Goal: Information Seeking & Learning: Learn about a topic

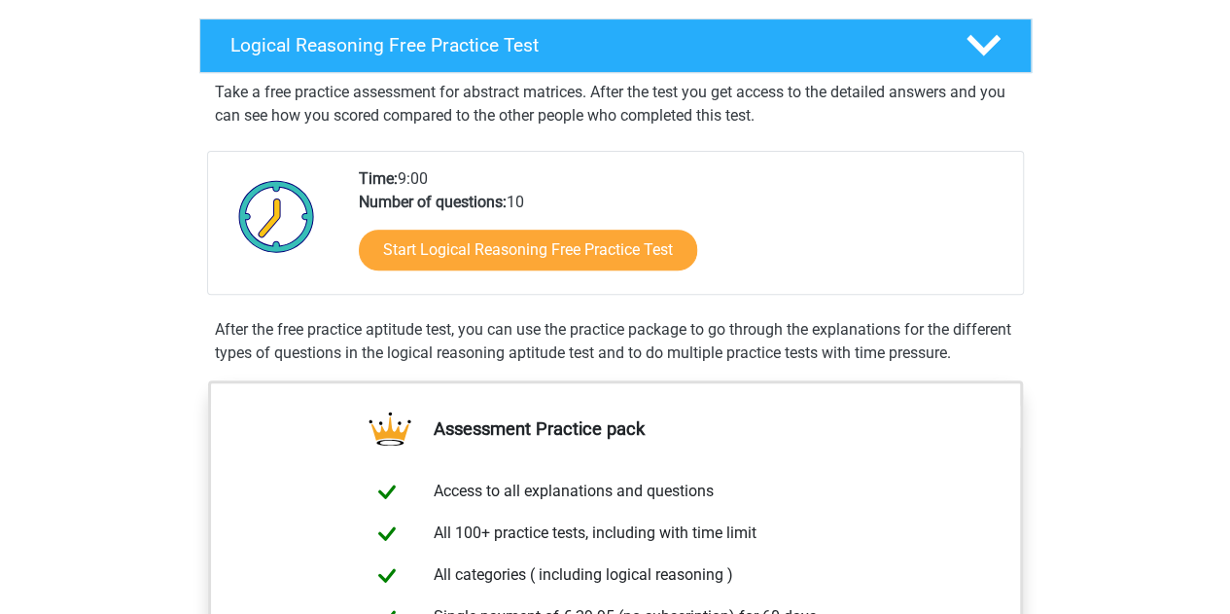
scroll to position [97, 0]
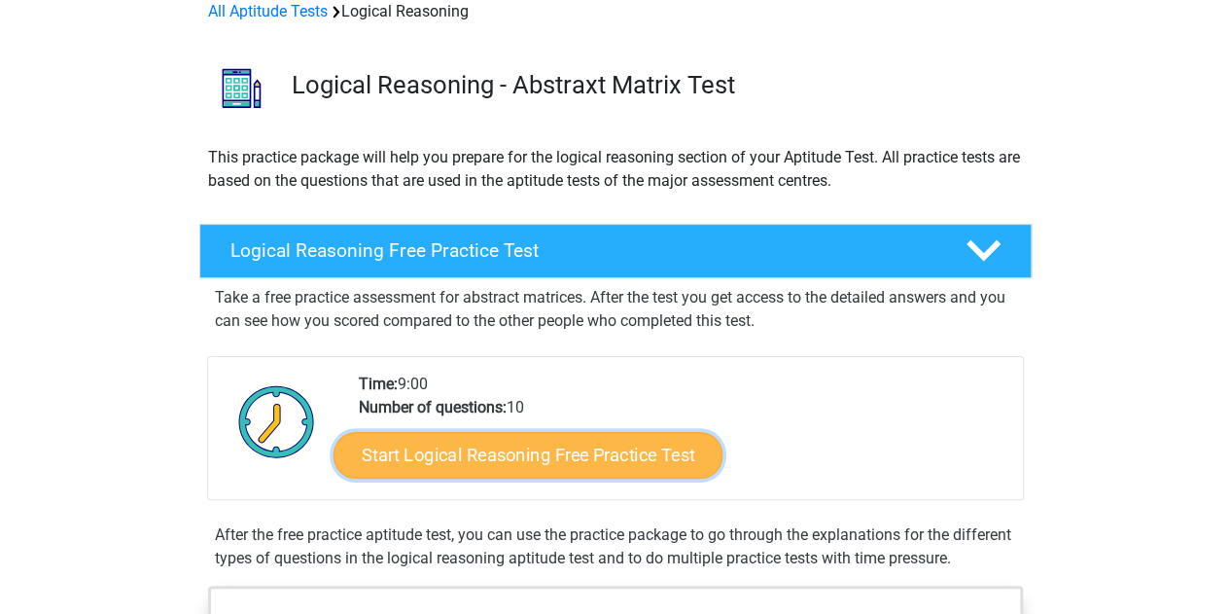
click at [616, 456] on link "Start Logical Reasoning Free Practice Test" at bounding box center [528, 454] width 389 height 47
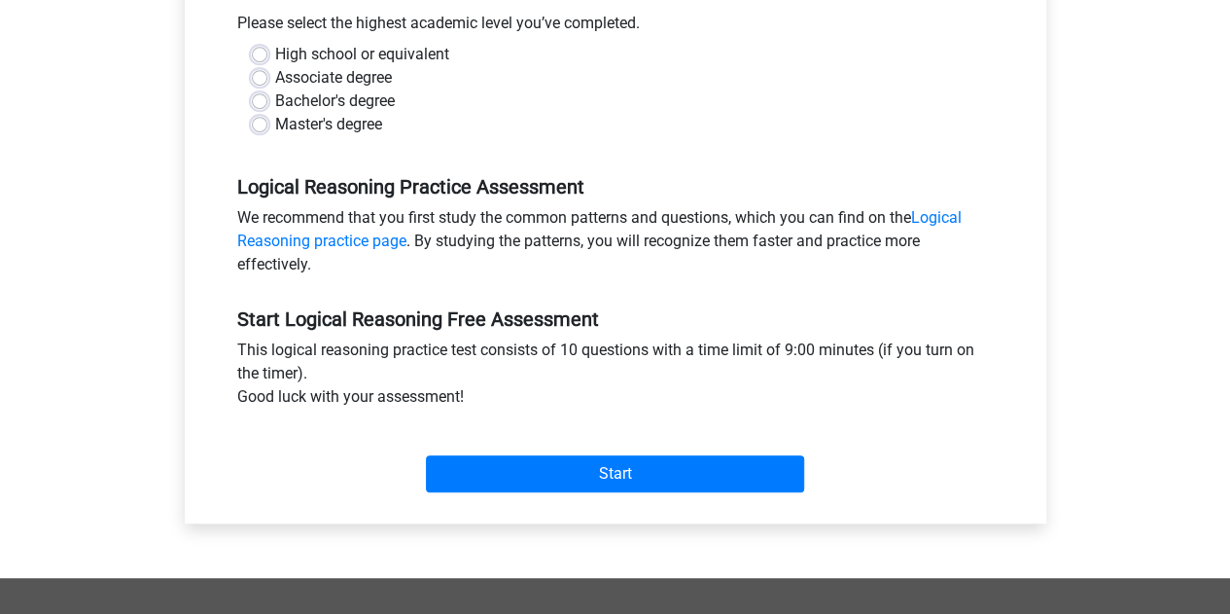
scroll to position [337, 0]
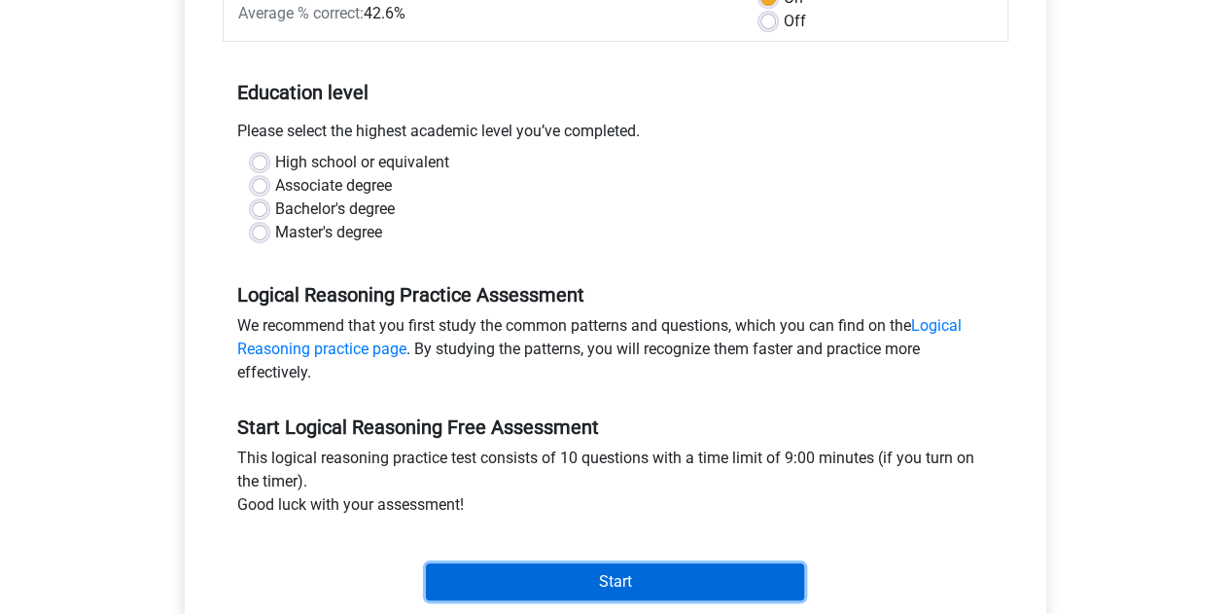
click at [593, 580] on input "Start" at bounding box center [615, 581] width 378 height 37
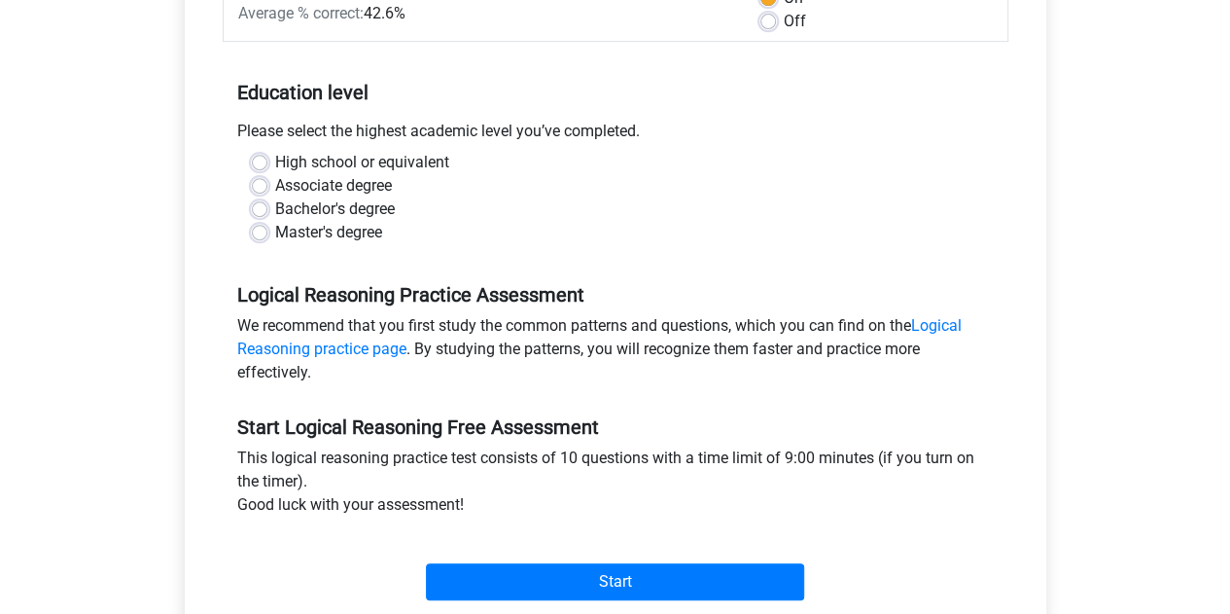
click at [275, 160] on label "High school or equivalent" at bounding box center [362, 162] width 174 height 23
click at [257, 160] on input "High school or equivalent" at bounding box center [260, 160] width 16 height 19
radio input "true"
click at [241, 200] on div "High school or equivalent Associate degree Bachelor's degree Master's degree" at bounding box center [615, 197] width 756 height 93
click at [275, 209] on label "Bachelor's degree" at bounding box center [335, 208] width 120 height 23
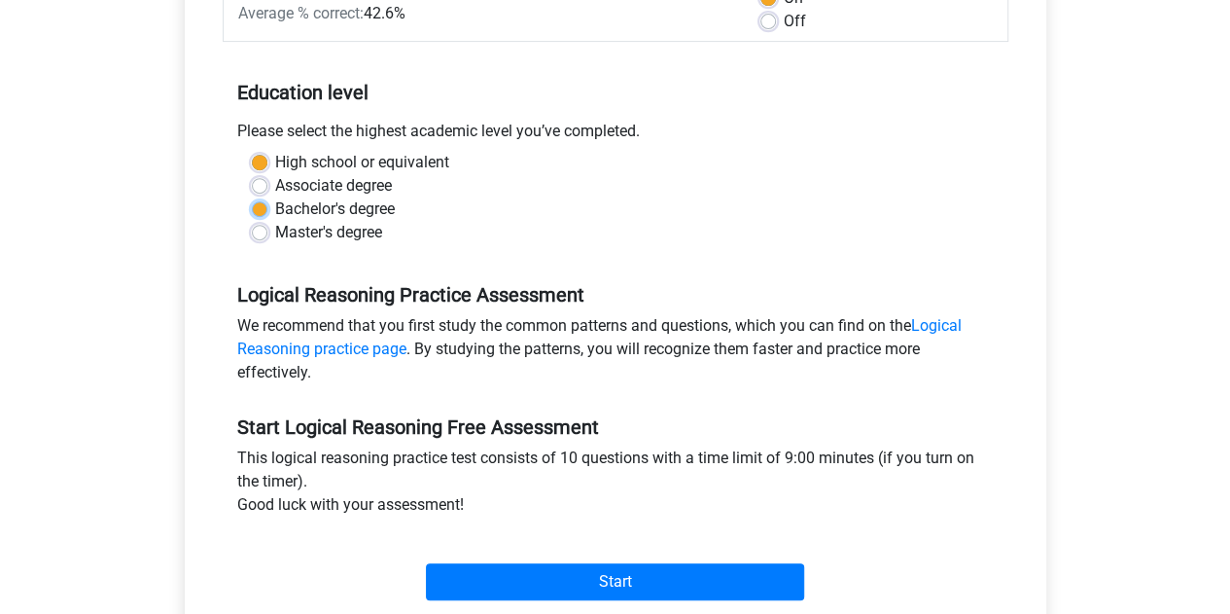
click at [252, 209] on input "Bachelor's degree" at bounding box center [260, 206] width 16 height 19
radio input "true"
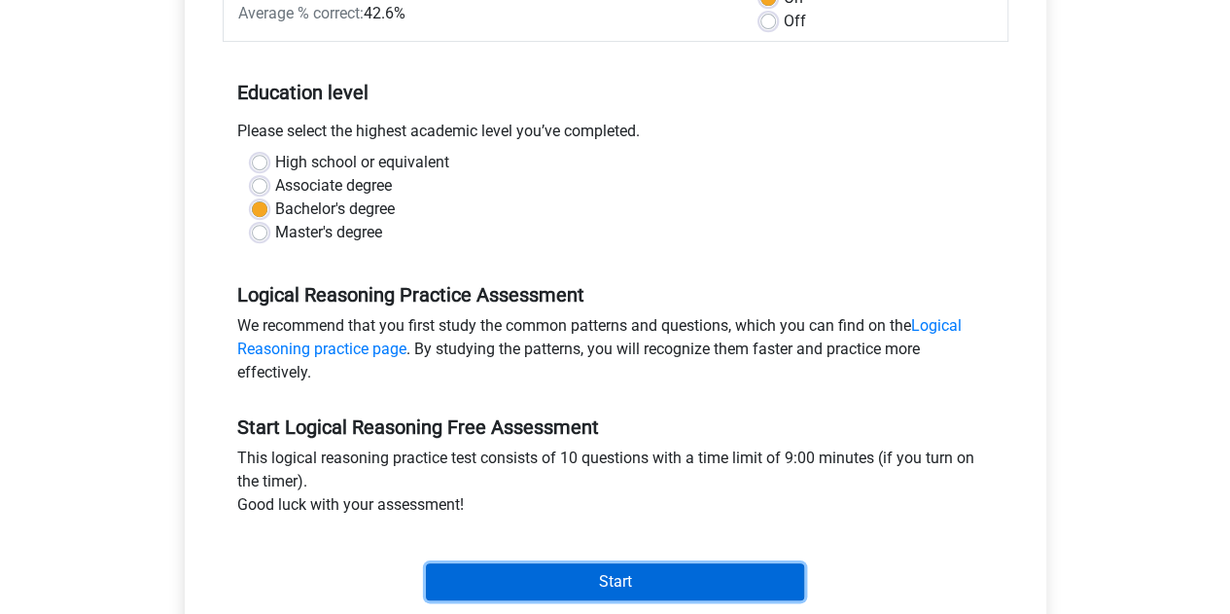
click at [558, 579] on input "Start" at bounding box center [615, 581] width 378 height 37
